Goal: Information Seeking & Learning: Compare options

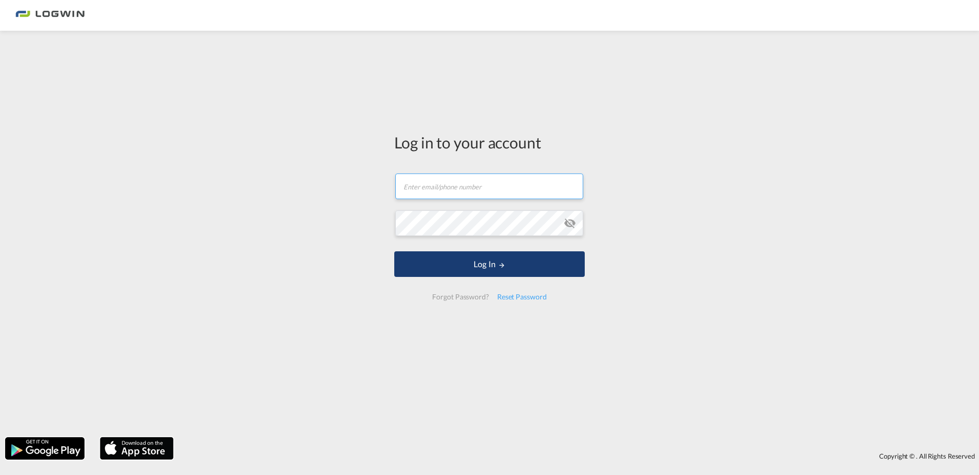
type input "[PERSON_NAME][EMAIL_ADDRESS][PERSON_NAME][DOMAIN_NAME]"
click at [444, 269] on button "Log In" at bounding box center [489, 264] width 190 height 26
